Goal: Task Accomplishment & Management: Use online tool/utility

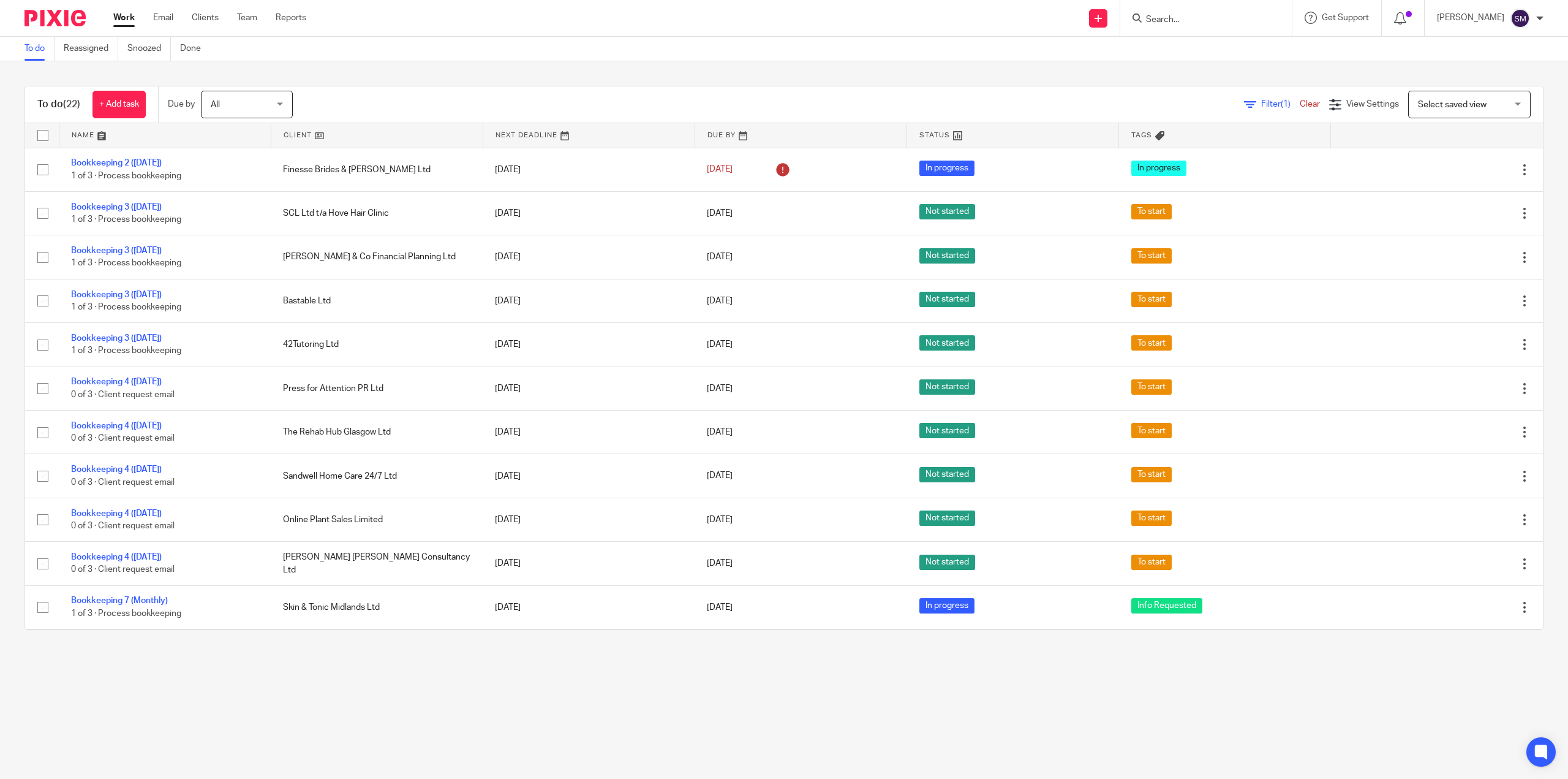
click at [245, 23] on link "Team" at bounding box center [247, 17] width 20 height 12
click at [212, 16] on link "Clients" at bounding box center [205, 17] width 27 height 12
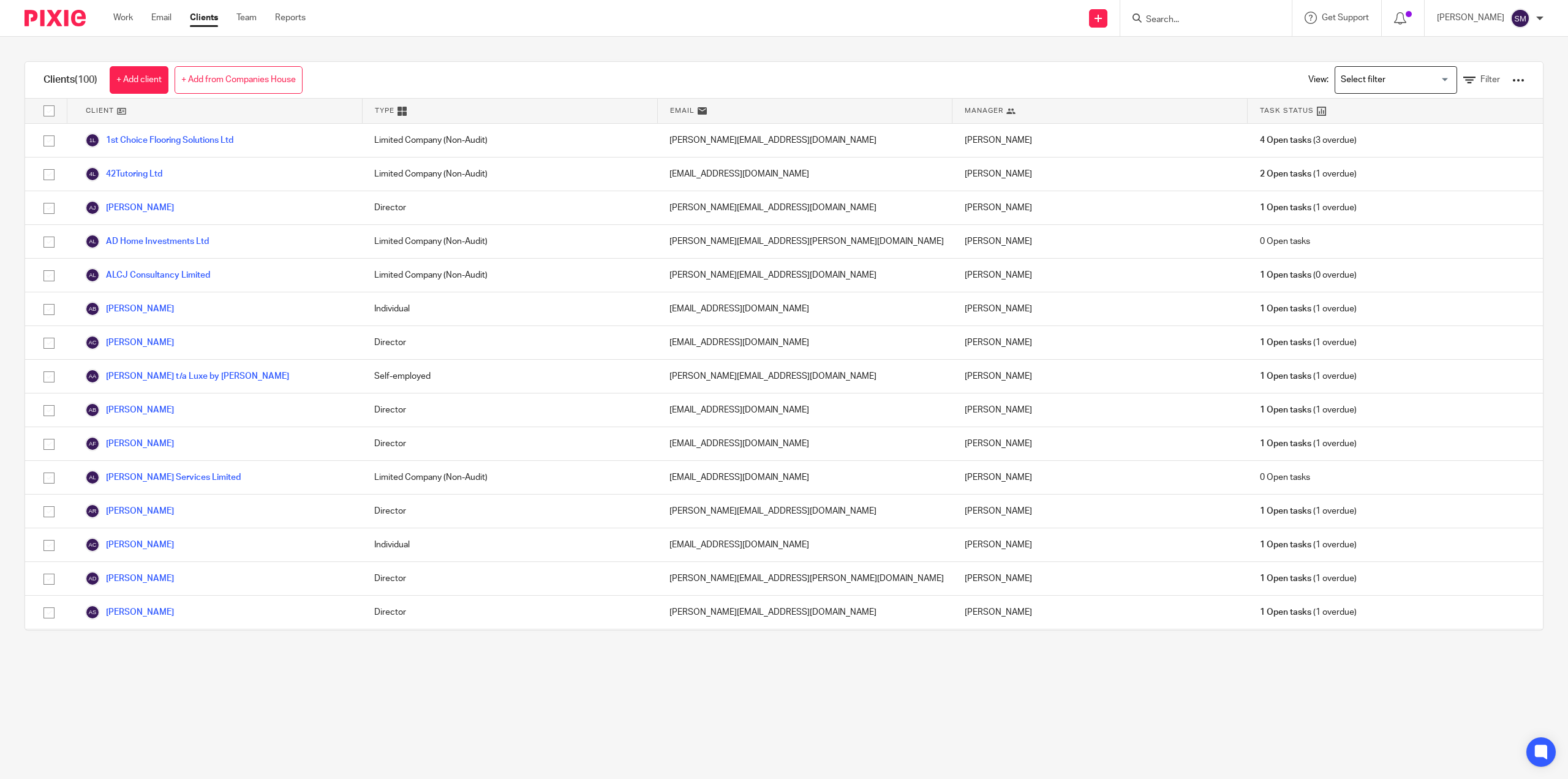
click at [1166, 15] on input "Search" at bounding box center [1200, 21] width 110 height 11
type input "[GEOGRAPHIC_DATA]"
click button "submit" at bounding box center [0, 0] width 0 height 0
click at [1172, 48] on link at bounding box center [1281, 53] width 278 height 28
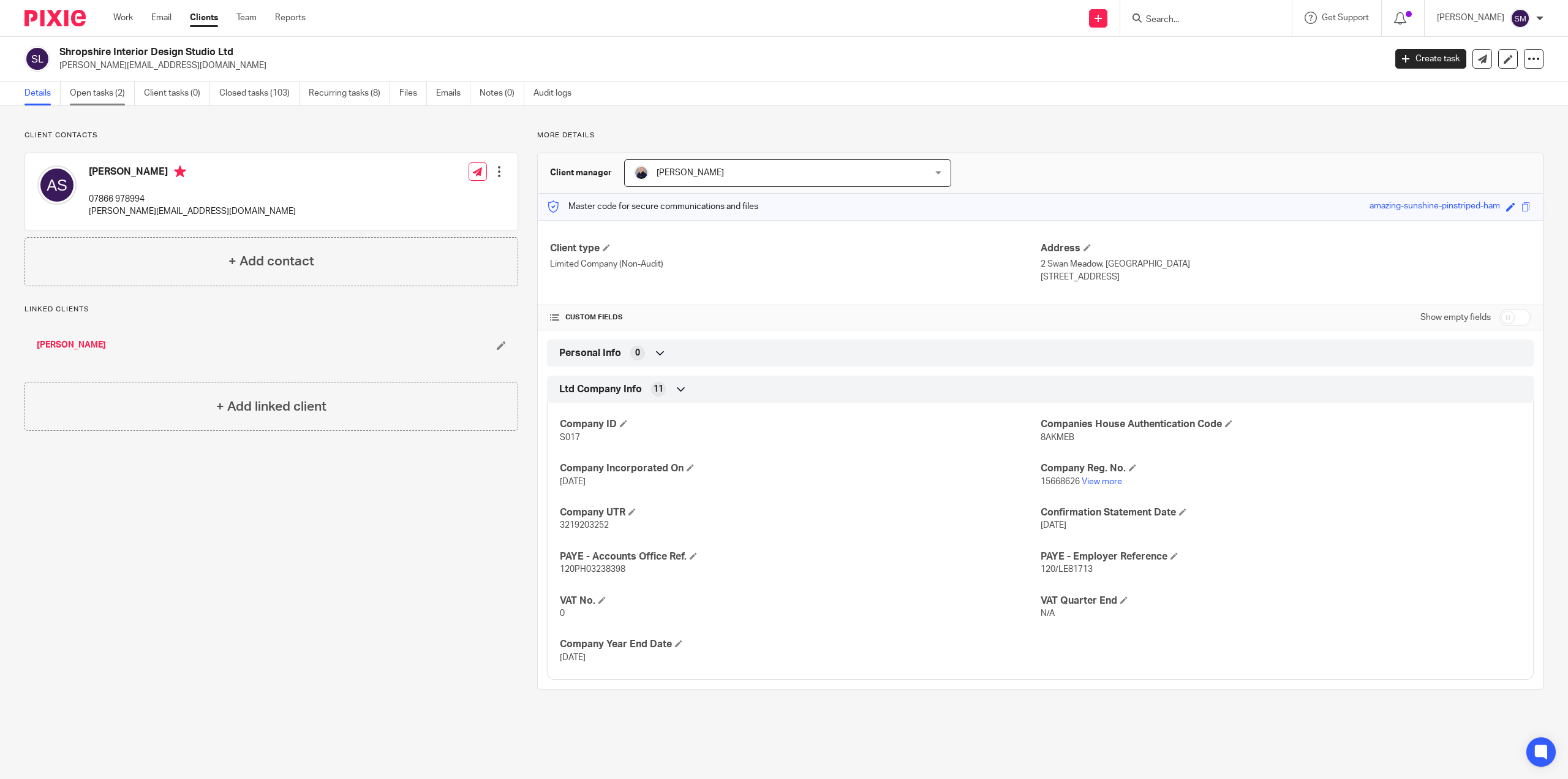
click at [109, 89] on link "Open tasks (2)" at bounding box center [102, 94] width 65 height 24
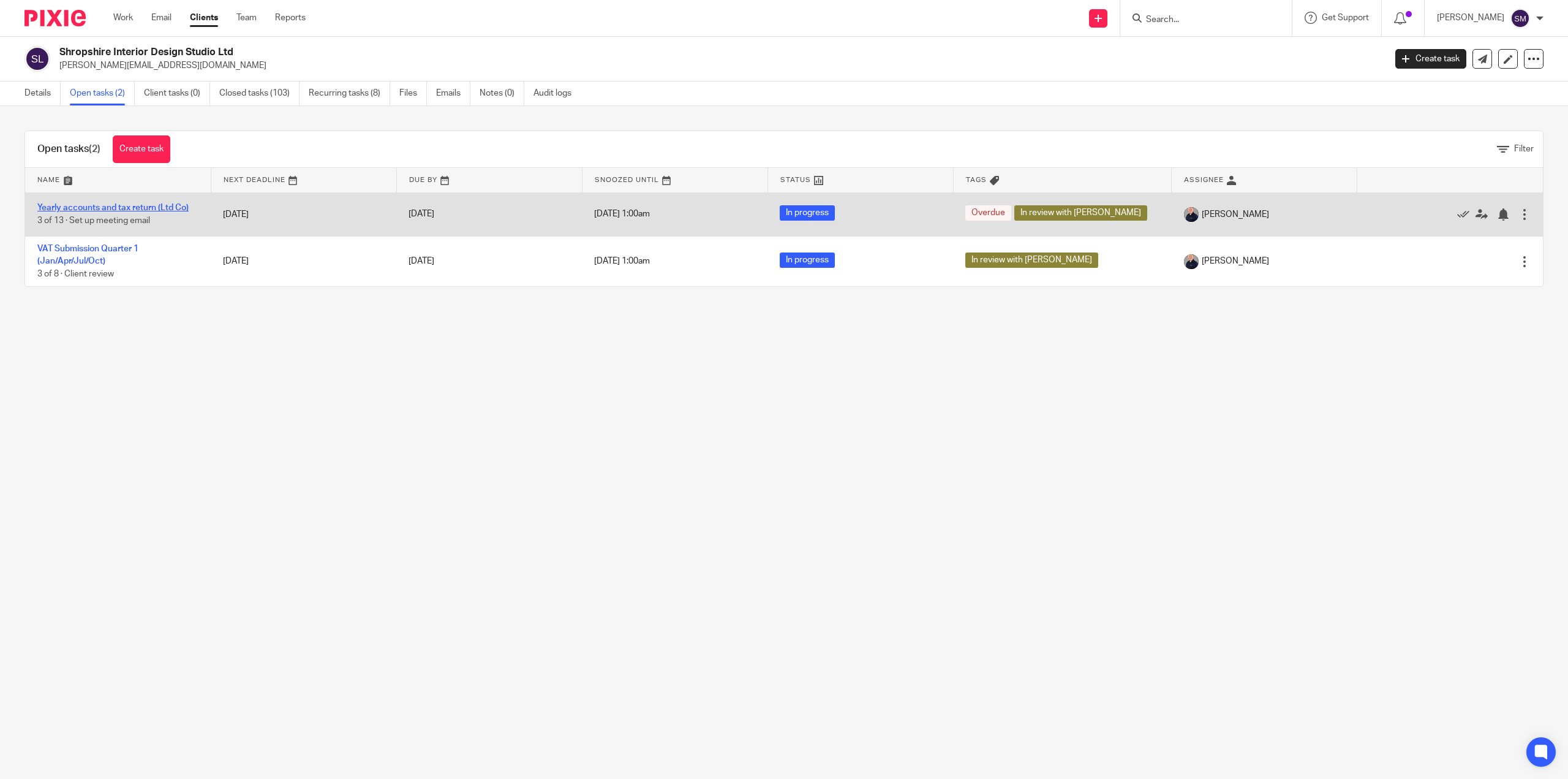
click at [153, 207] on link "Yearly accounts and tax return (Ltd Co)" at bounding box center [113, 207] width 151 height 9
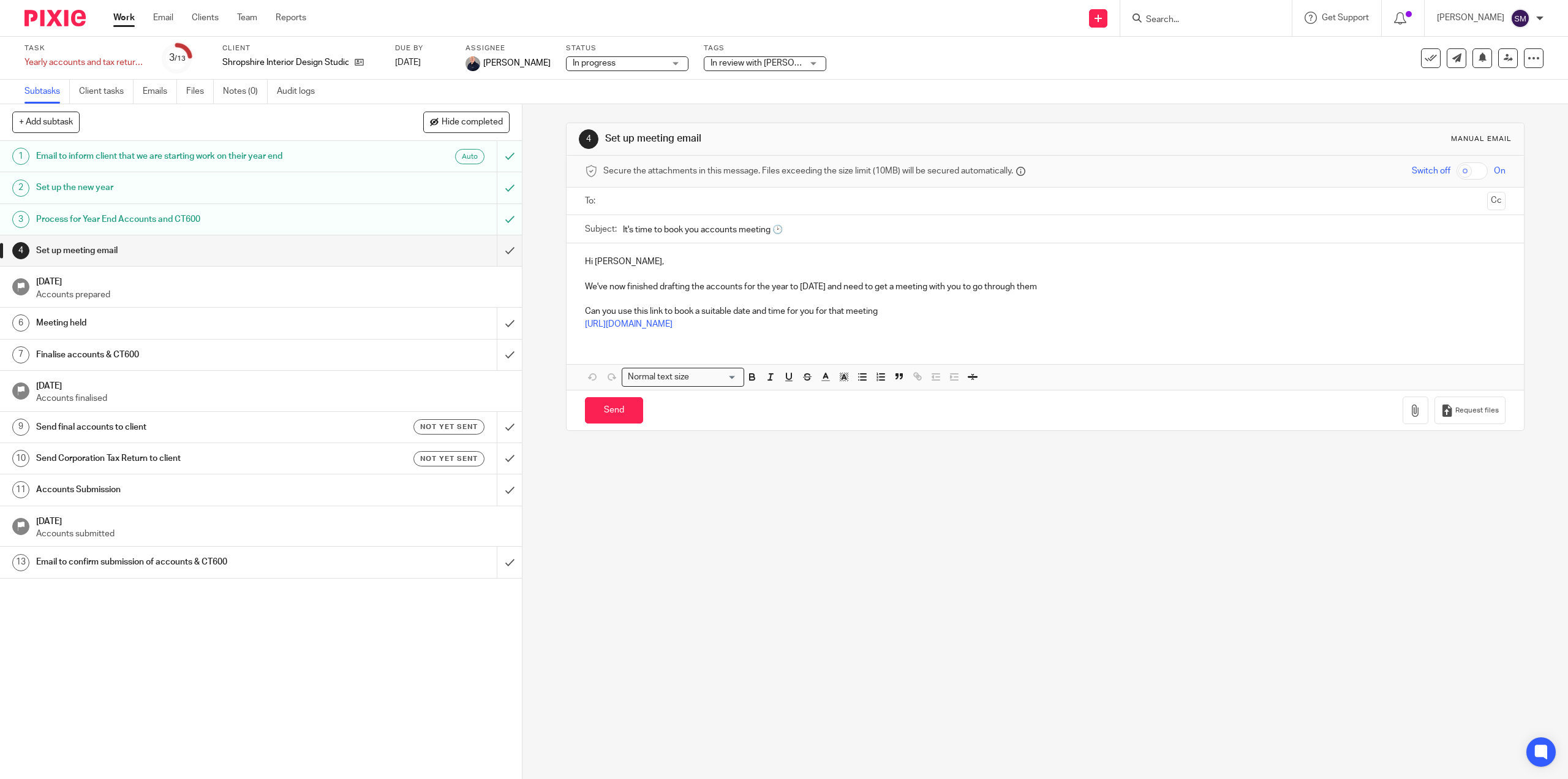
click at [177, 221] on h1 "Process for Year End Accounts and CT600" at bounding box center [185, 219] width 299 height 18
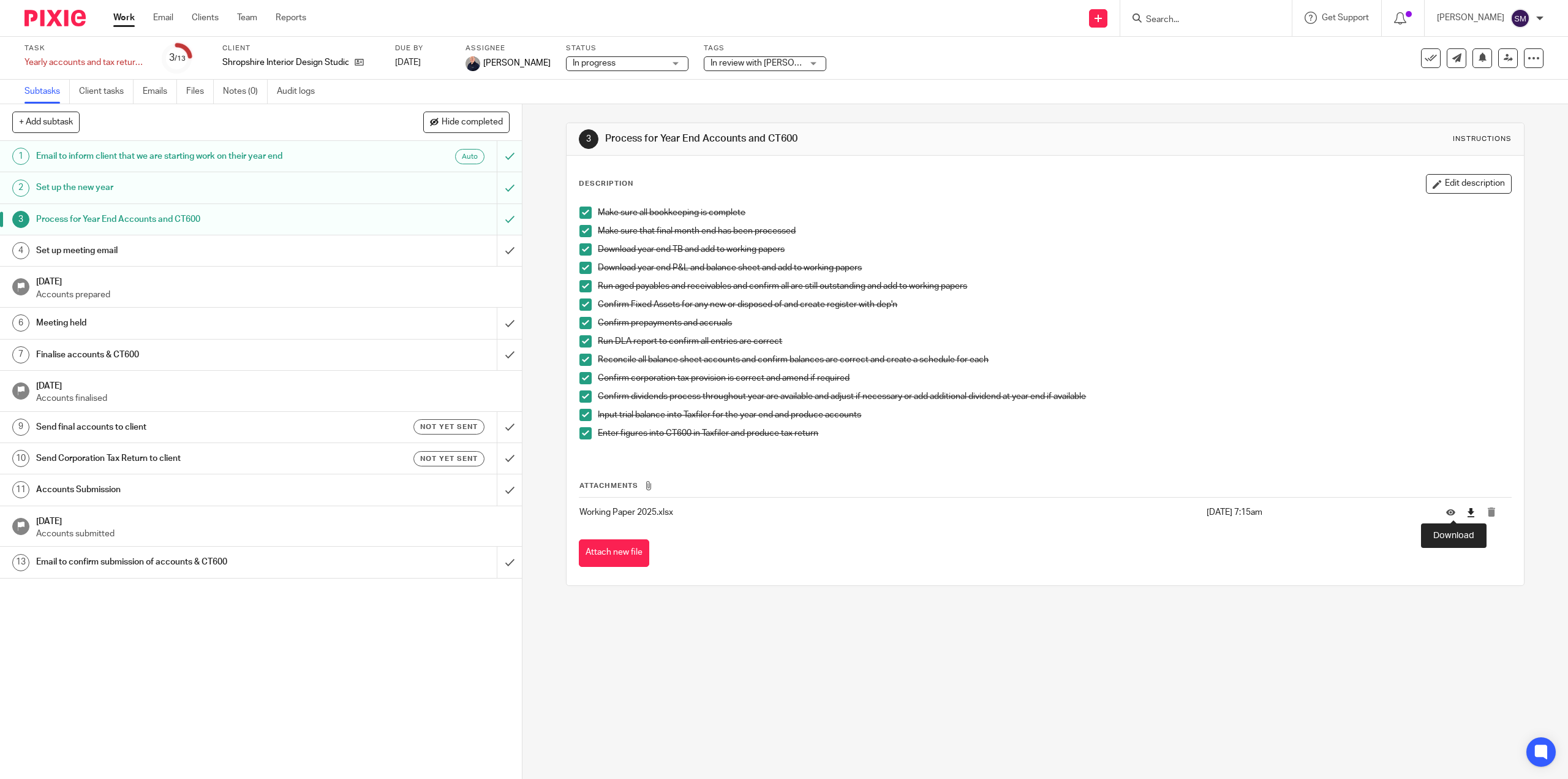
click at [1466, 514] on icon at bounding box center [1471, 512] width 9 height 9
